Goal: Task Accomplishment & Management: Manage account settings

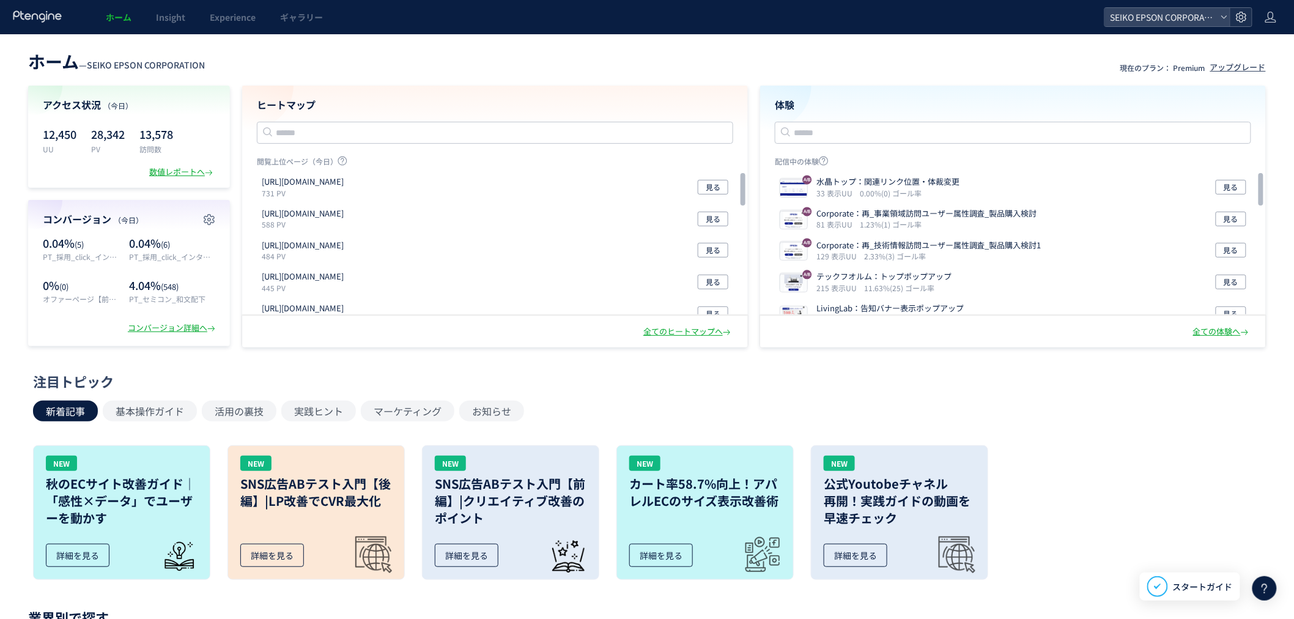
click at [1239, 24] on div at bounding box center [1241, 17] width 22 height 18
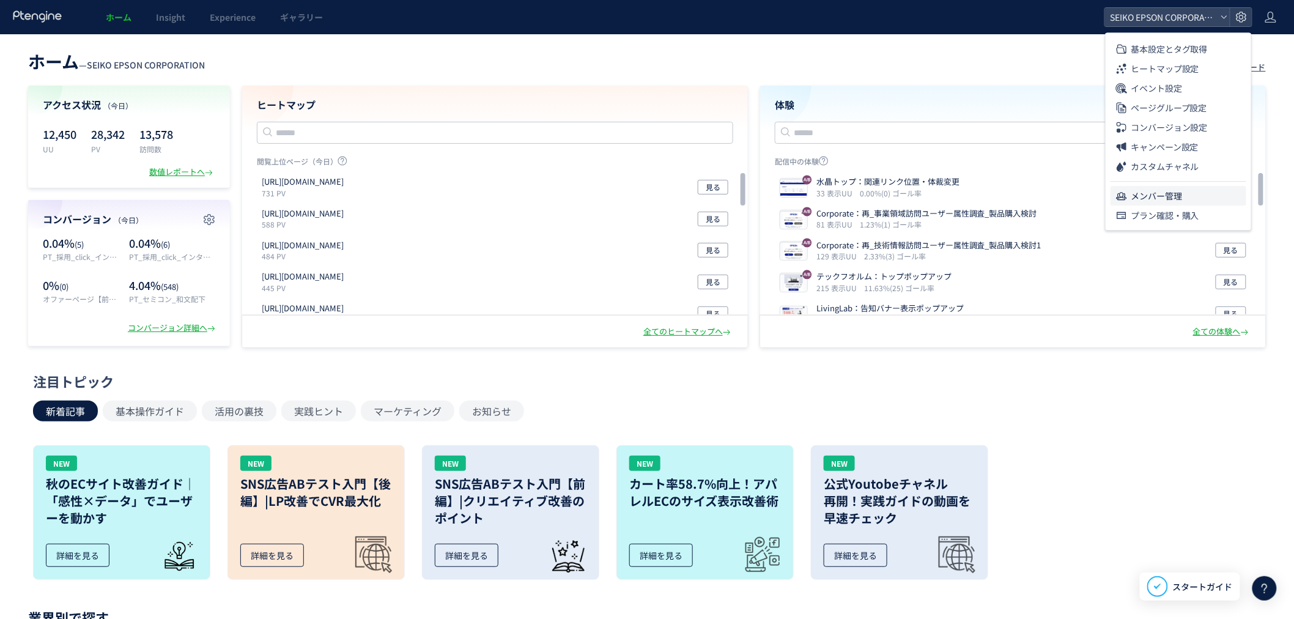
click at [0, 0] on li "メンバー管理" at bounding box center [0, 0] width 0 height 0
